Goal: Task Accomplishment & Management: Complete application form

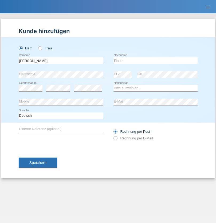
type input "Florin"
select select "RO"
select select "C"
select select "29"
select select "02"
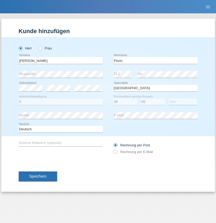
select select "2021"
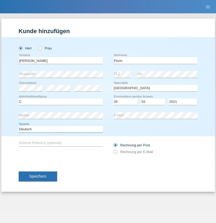
select select "en"
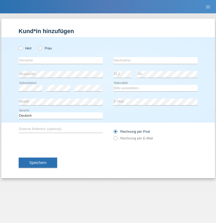
radio input "true"
click at [60, 60] on input "text" at bounding box center [61, 60] width 84 height 7
type input "Ruth"
click at [155, 60] on input "text" at bounding box center [155, 60] width 84 height 7
type input "Krebs"
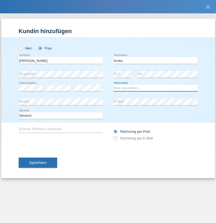
select select "CH"
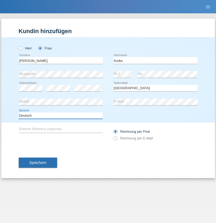
select select "en"
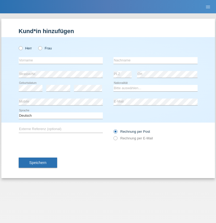
radio input "true"
click at [60, 60] on input "text" at bounding box center [61, 60] width 84 height 7
type input "Qovanaj"
click at [155, 60] on input "text" at bounding box center [155, 60] width 84 height 7
type input "Shaban"
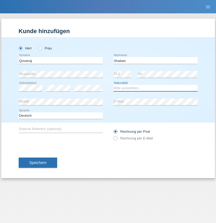
select select "CH"
radio input "true"
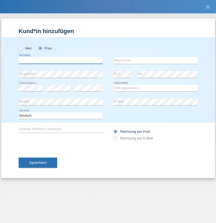
click at [60, 60] on input "text" at bounding box center [61, 60] width 84 height 7
type input "enisa"
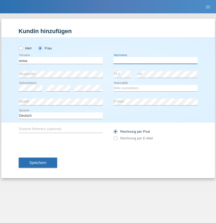
click at [155, 60] on input "text" at bounding box center [155, 60] width 84 height 7
type input "kabashi"
select select "CH"
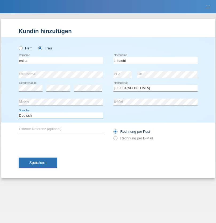
select select "en"
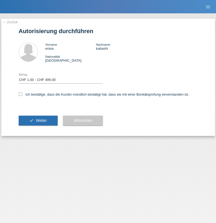
select select "1"
checkbox input "true"
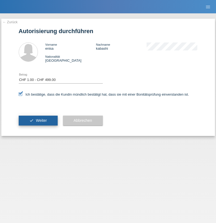
click at [38, 120] on span "Weiter" at bounding box center [41, 120] width 11 height 4
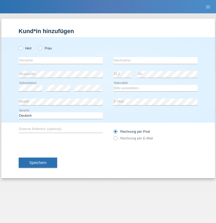
radio input "true"
click at [60, 60] on input "text" at bounding box center [61, 60] width 84 height 7
type input "[PERSON_NAME]"
click at [155, 60] on input "text" at bounding box center [155, 60] width 84 height 7
type input "Weinlein"
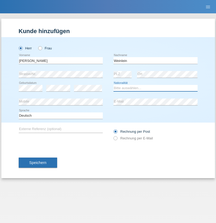
select select "CH"
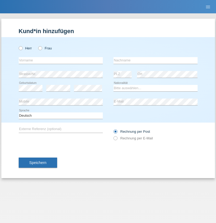
radio input "true"
click at [60, 60] on input "text" at bounding box center [61, 60] width 84 height 7
type input "Jashari lmeri"
click at [155, 60] on input "text" at bounding box center [155, 60] width 84 height 7
type input "Rabije"
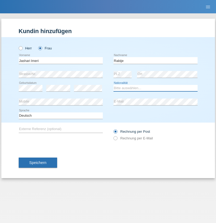
select select "CH"
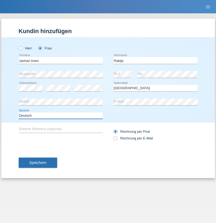
select select "en"
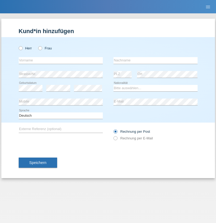
radio input "true"
click at [60, 60] on input "text" at bounding box center [61, 60] width 84 height 7
type input "firat"
click at [155, 60] on input "text" at bounding box center [155, 60] width 84 height 7
type input "kara"
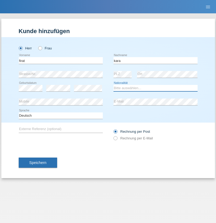
select select "CH"
radio input "true"
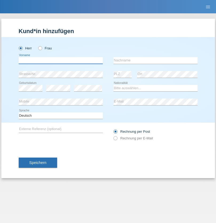
click at [60, 60] on input "text" at bounding box center [61, 60] width 84 height 7
type input "Gigov"
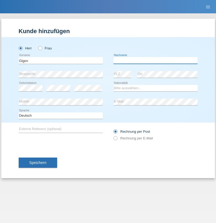
click at [155, 60] on input "text" at bounding box center [155, 60] width 84 height 7
type input "Zhan"
select select "BG"
select select "C"
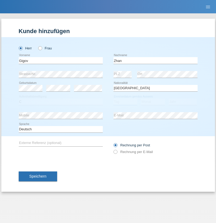
select select "23"
select select "10"
select select "2021"
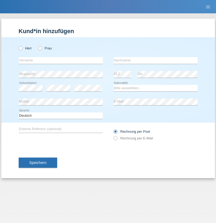
radio input "true"
click at [60, 60] on input "text" at bounding box center [61, 60] width 84 height 7
type input "Amand"
click at [155, 60] on input "text" at bounding box center [155, 60] width 84 height 7
type input "Pires"
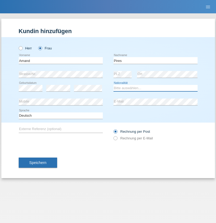
select select "CH"
radio input "true"
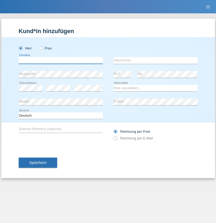
click at [60, 60] on input "text" at bounding box center [61, 60] width 84 height 7
type input "Anwar"
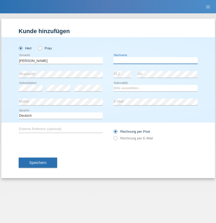
click at [155, 60] on input "text" at bounding box center [155, 60] width 84 height 7
type input "Saidi"
select select "CH"
radio input "true"
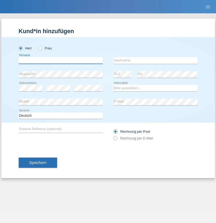
click at [60, 60] on input "text" at bounding box center [61, 60] width 84 height 7
type input "Matusa"
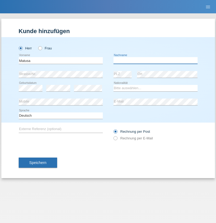
click at [155, 60] on input "text" at bounding box center [155, 60] width 84 height 7
type input "[PERSON_NAME]"
select select "OM"
select select "C"
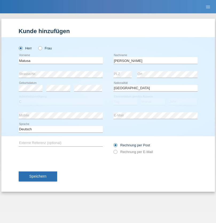
select select "01"
select select "06"
select select "2016"
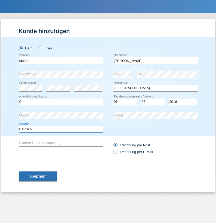
select select "en"
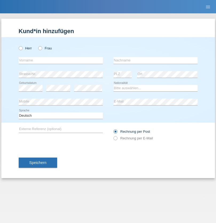
radio input "true"
click at [60, 60] on input "text" at bounding box center [61, 60] width 84 height 7
type input "[PERSON_NAME]"
click at [155, 60] on input "text" at bounding box center [155, 60] width 84 height 7
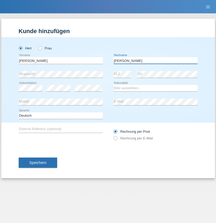
type input "Branquinho Alexander"
select select "PT"
select select "C"
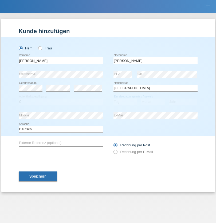
select select "23"
select select "08"
select select "2021"
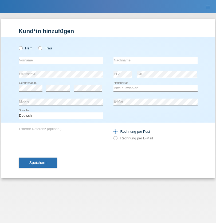
radio input "true"
click at [60, 60] on input "text" at bounding box center [61, 60] width 84 height 7
type input "[PERSON_NAME]"
click at [155, 60] on input "text" at bounding box center [155, 60] width 84 height 7
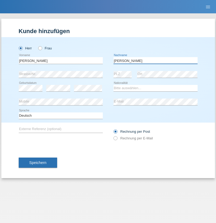
type input "[PERSON_NAME]"
select select "CH"
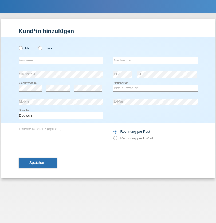
radio input "true"
click at [60, 60] on input "text" at bounding box center [61, 60] width 84 height 7
type input "Szilvia"
click at [155, 60] on input "text" at bounding box center [155, 60] width 84 height 7
type input "Olakh"
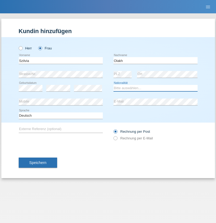
select select "UA"
select select "C"
select select "14"
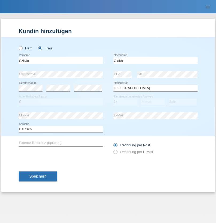
select select "09"
select select "2021"
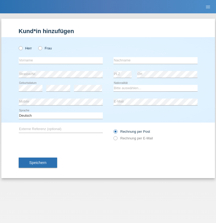
radio input "true"
click at [60, 60] on input "text" at bounding box center [61, 60] width 84 height 7
type input "Asrit"
click at [155, 60] on input "text" at bounding box center [155, 60] width 84 height 7
type input "Kupa"
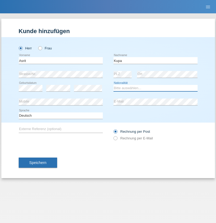
select select "MK"
select select "C"
select select "27"
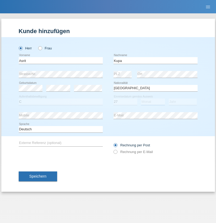
select select "05"
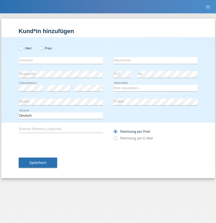
radio input "true"
click at [60, 60] on input "text" at bounding box center [61, 60] width 84 height 7
type input "[PERSON_NAME]"
click at [155, 60] on input "text" at bounding box center [155, 60] width 84 height 7
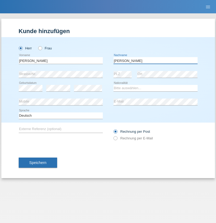
type input "[PERSON_NAME]"
select select "SY"
select select "C"
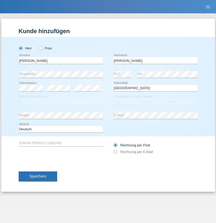
select select "14"
select select "09"
select select "2021"
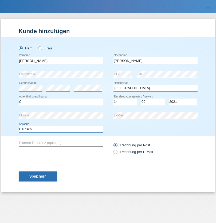
select select "en"
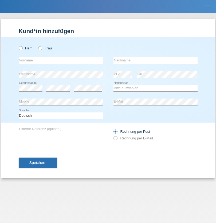
radio input "true"
select select "CH"
radio input "true"
click at [60, 60] on input "text" at bounding box center [61, 60] width 84 height 7
type input "[PERSON_NAME]"
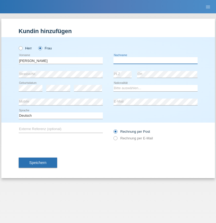
click at [155, 60] on input "text" at bounding box center [155, 60] width 84 height 7
type input "Bacic"
select select "CH"
